Goal: Task Accomplishment & Management: Complete application form

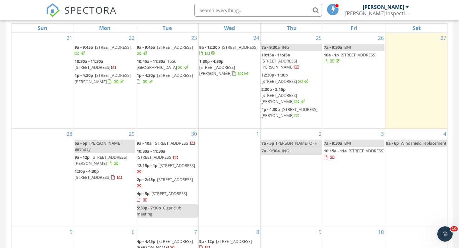
scroll to position [581, 460]
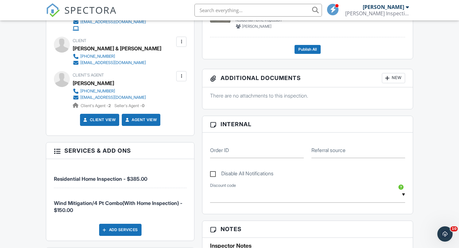
scroll to position [211, 0]
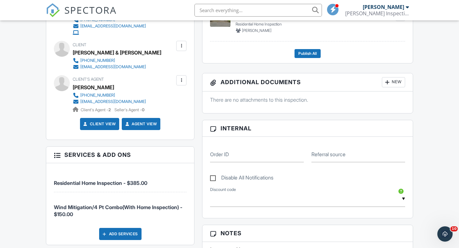
click at [180, 47] on div at bounding box center [181, 46] width 6 height 6
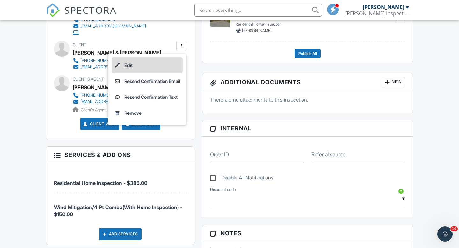
click at [153, 66] on li "Edit" at bounding box center [147, 65] width 71 height 16
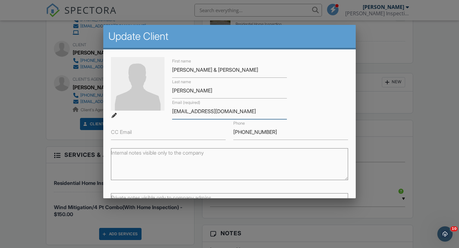
click at [207, 112] on input "freemomma00804@yahoo.com" at bounding box center [229, 112] width 115 height 16
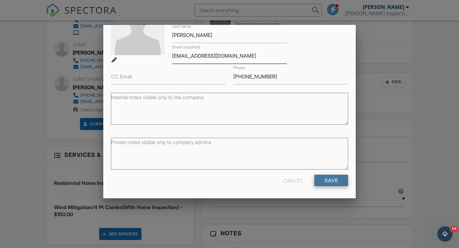
type input "freemomma0804@yahoo.com"
click at [330, 180] on input "Save" at bounding box center [331, 180] width 34 height 11
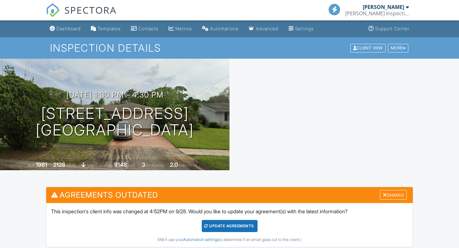
click at [220, 227] on div "Update Agreements" at bounding box center [230, 226] width 56 height 12
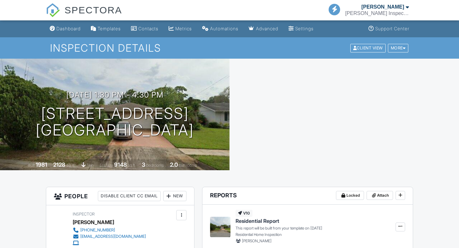
click at [66, 28] on div "Dashboard" at bounding box center [68, 28] width 24 height 5
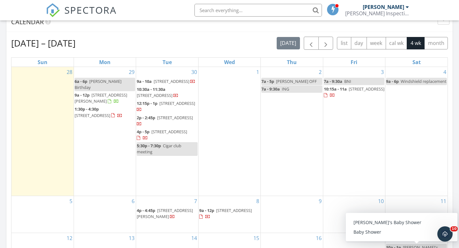
scroll to position [321, 0]
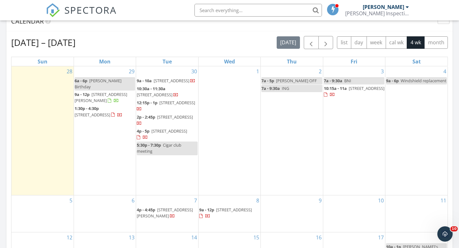
click at [275, 26] on div "Calendar" at bounding box center [224, 22] width 427 height 10
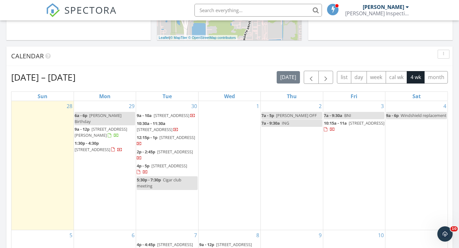
scroll to position [271, 0]
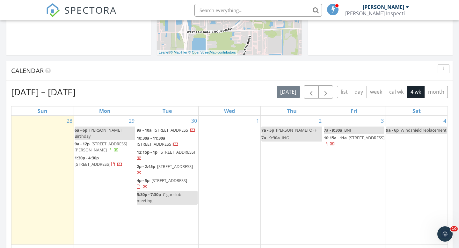
click at [232, 142] on div "1" at bounding box center [230, 180] width 62 height 129
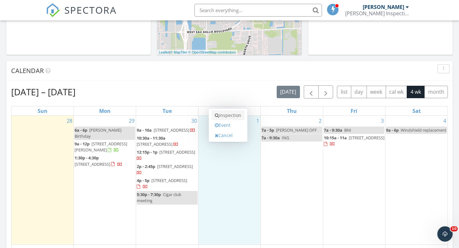
click at [233, 116] on link "Inspection" at bounding box center [228, 115] width 33 height 10
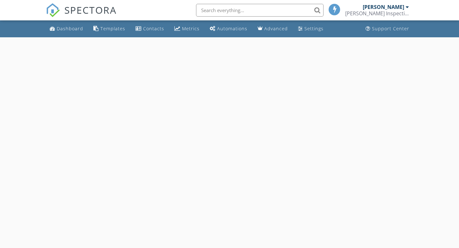
select select "9"
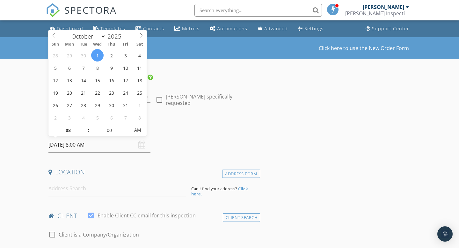
click at [95, 142] on input "[DATE] 8:00 AM" at bounding box center [99, 145] width 102 height 16
type input "09"
type input "[DATE] 9:00 AM"
click at [85, 126] on span at bounding box center [85, 127] width 4 height 6
click at [89, 190] on input at bounding box center [117, 189] width 138 height 16
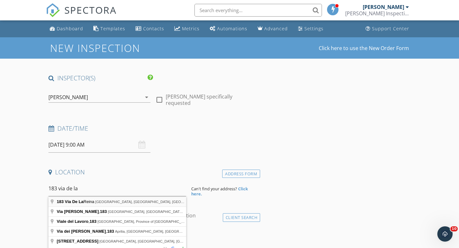
type input "183 Vía [GEOGRAPHIC_DATA], [GEOGRAPHIC_DATA], [GEOGRAPHIC_DATA], [GEOGRAPHIC_DA…"
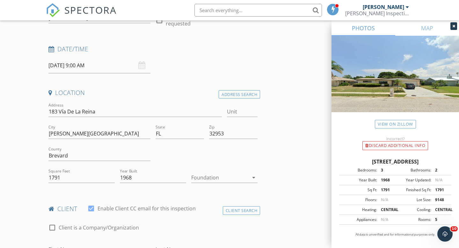
scroll to position [80, 0]
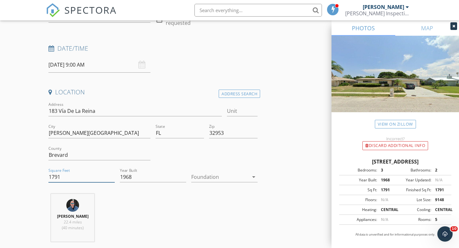
click at [72, 176] on input "1791" at bounding box center [81, 177] width 66 height 11
type input "1"
type input "2333"
click at [205, 175] on div at bounding box center [219, 177] width 57 height 10
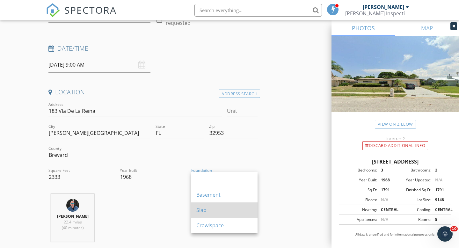
click at [205, 208] on div "Slab" at bounding box center [224, 210] width 56 height 8
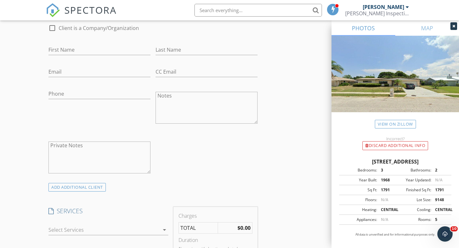
scroll to position [314, 0]
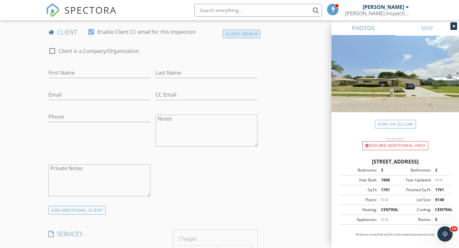
click at [244, 37] on div "Client Search" at bounding box center [242, 34] width 38 height 9
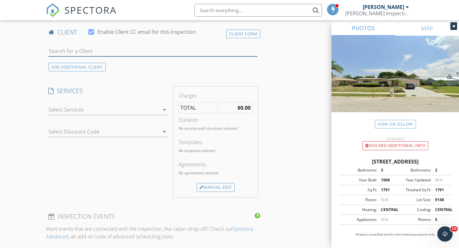
click at [151, 53] on input "text" at bounding box center [152, 51] width 209 height 11
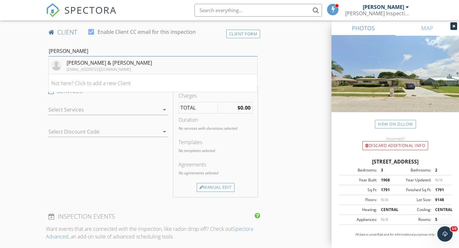
type input "[PERSON_NAME]"
click at [144, 64] on li "[PERSON_NAME] & [PERSON_NAME] [EMAIL_ADDRESS][DOMAIN_NAME]" at bounding box center [153, 65] width 209 height 18
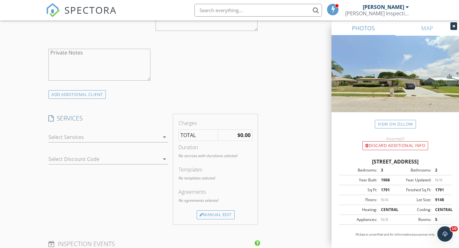
scroll to position [431, 0]
click at [87, 130] on div "check_box_outline_blank Residential Home Inspection check_box_outline_blank Win…" at bounding box center [108, 137] width 120 height 21
click at [86, 132] on div at bounding box center [103, 136] width 111 height 10
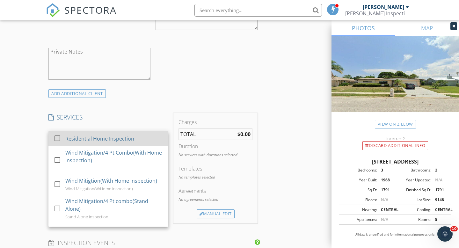
click at [87, 137] on div "Residential Home Inspection" at bounding box center [99, 139] width 69 height 8
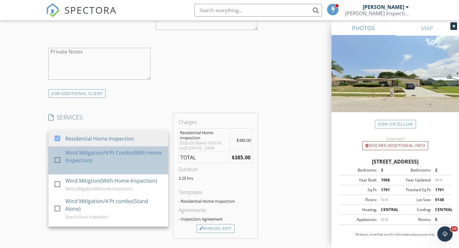
click at [91, 155] on div "Wind Mitigation/4 Pt Combo(With Home Inspection)" at bounding box center [114, 156] width 98 height 15
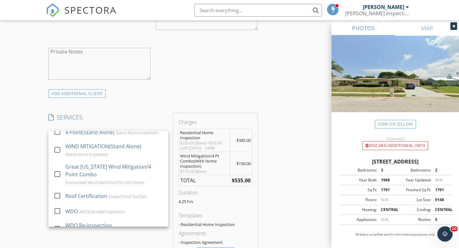
scroll to position [104, 0]
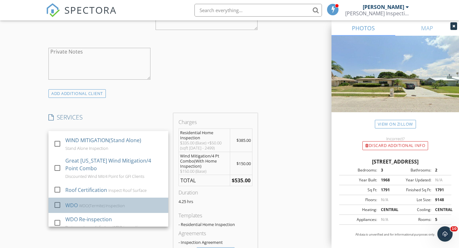
click at [92, 203] on div "WDO(Termite) Inspection" at bounding box center [102, 205] width 46 height 5
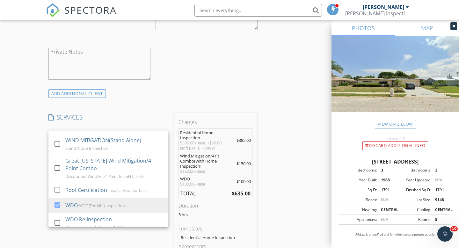
click at [279, 214] on div "INSPECTOR(S) check_box [PERSON_NAME] PRIMARY [PERSON_NAME] arrow_drop_down chec…" at bounding box center [229, 191] width 367 height 1097
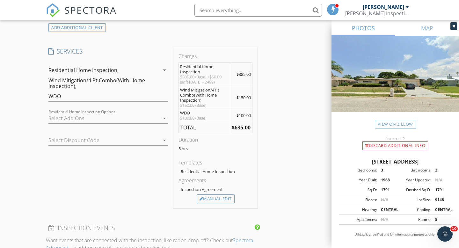
scroll to position [503, 0]
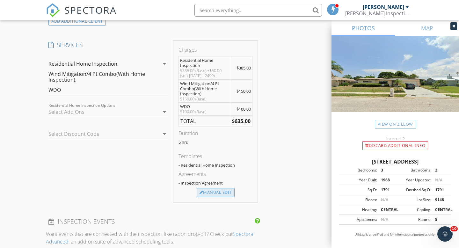
click at [220, 193] on div "Manual Edit" at bounding box center [216, 192] width 38 height 9
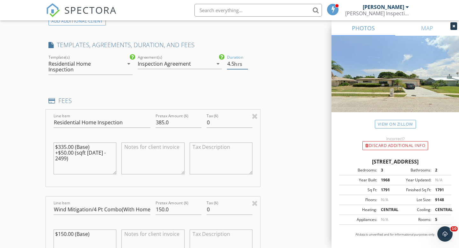
click at [247, 66] on input "4.5" at bounding box center [237, 64] width 21 height 11
click at [247, 66] on input "4" at bounding box center [237, 64] width 21 height 11
click at [247, 66] on input "3.5" at bounding box center [237, 64] width 21 height 11
type input "3"
click at [247, 66] on input "3" at bounding box center [237, 64] width 21 height 11
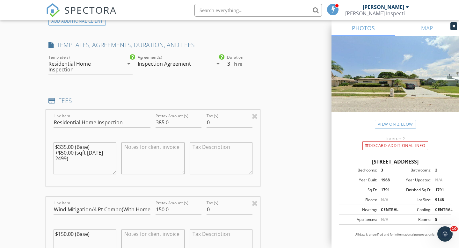
click at [268, 78] on div "INSPECTOR(S) check_box [PERSON_NAME] PRIMARY [PERSON_NAME] arrow_drop_down chec…" at bounding box center [229, 218] width 367 height 1295
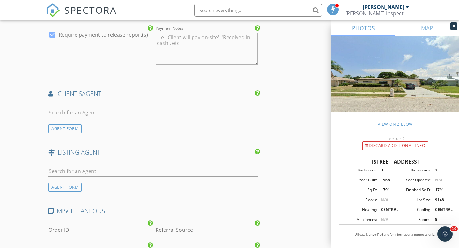
scroll to position [958, 0]
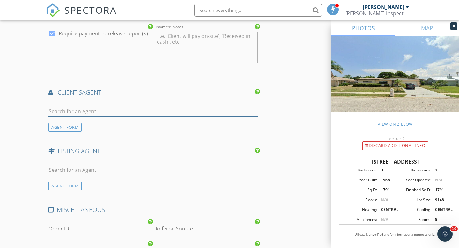
click at [207, 109] on input "text" at bounding box center [152, 111] width 209 height 11
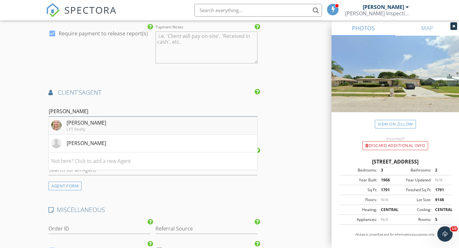
type input "[PERSON_NAME]"
click at [198, 126] on li "[PERSON_NAME] LPT Realty" at bounding box center [153, 126] width 209 height 18
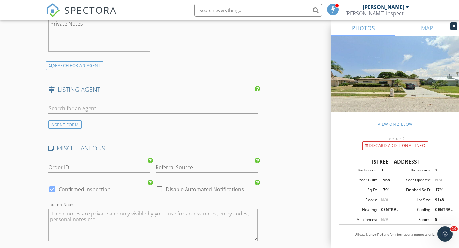
scroll to position [1223, 0]
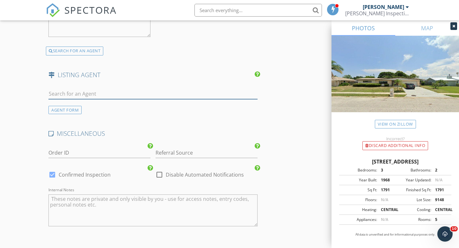
click at [204, 93] on input "text" at bounding box center [152, 94] width 209 height 11
type input "H"
click at [63, 110] on div "AGENT FORM" at bounding box center [64, 110] width 33 height 9
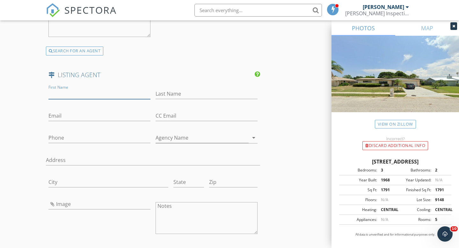
click at [100, 93] on input "First Name" at bounding box center [99, 94] width 102 height 11
type input "[PERSON_NAME]"
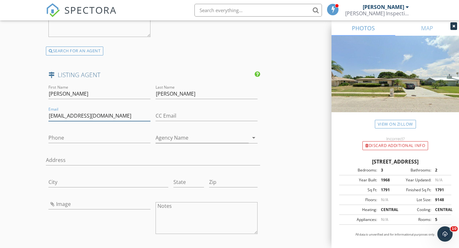
type input "[EMAIL_ADDRESS][DOMAIN_NAME]"
click at [73, 137] on input "Phone" at bounding box center [99, 138] width 102 height 11
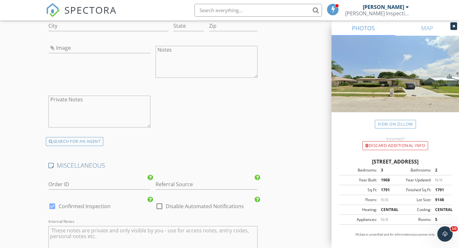
scroll to position [1437, 0]
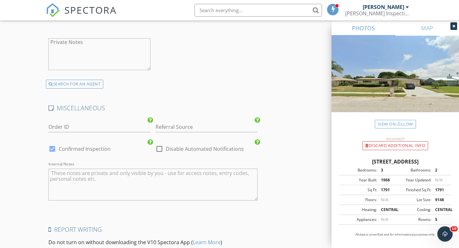
type input "[PHONE_NUMBER]"
drag, startPoint x: 229, startPoint y: 178, endPoint x: 230, endPoint y: 145, distance: 33.2
click at [229, 178] on textarea "Internal Notes" at bounding box center [152, 185] width 209 height 32
type textarea "S"
type textarea "N"
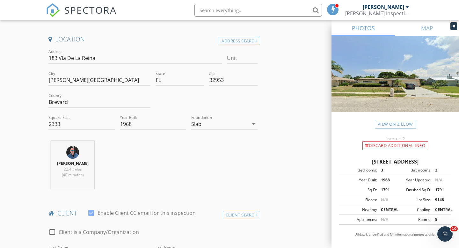
scroll to position [134, 0]
type textarea "Vacant."
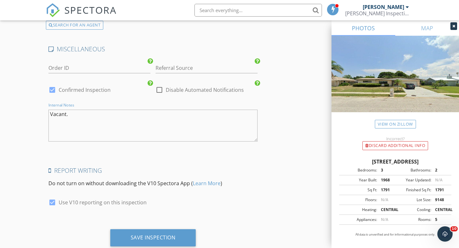
scroll to position [1514, 0]
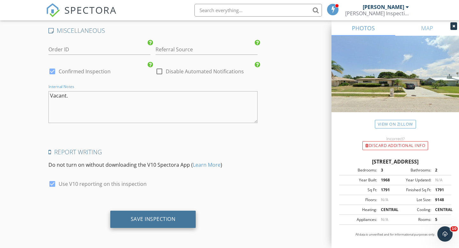
click at [182, 215] on div "Save Inspection" at bounding box center [153, 219] width 86 height 17
